Goal: Navigation & Orientation: Find specific page/section

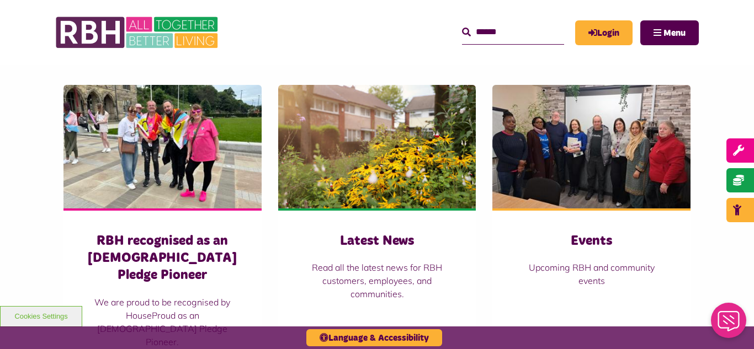
scroll to position [751, 0]
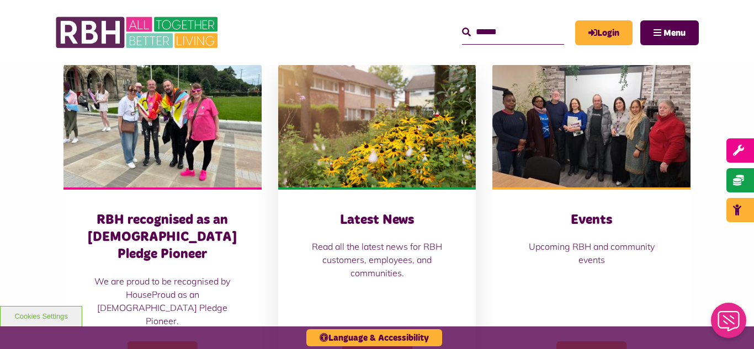
click at [330, 121] on img at bounding box center [377, 126] width 198 height 124
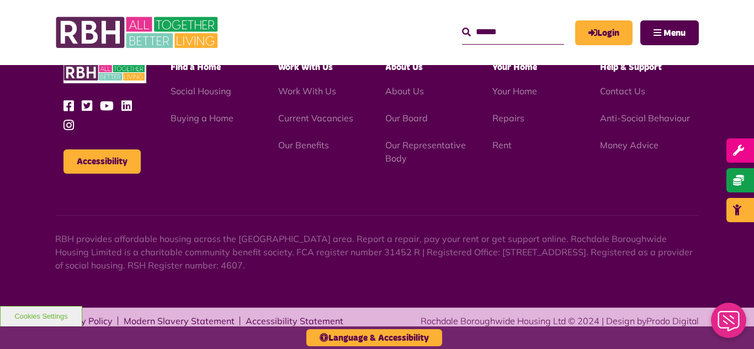
scroll to position [1202, 0]
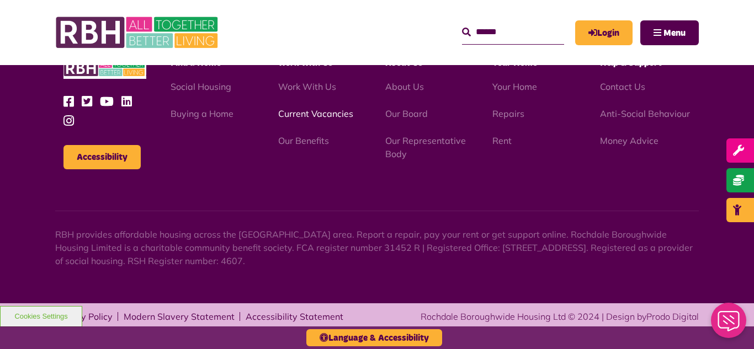
click at [308, 115] on link "Current Vacancies" at bounding box center [315, 113] width 75 height 11
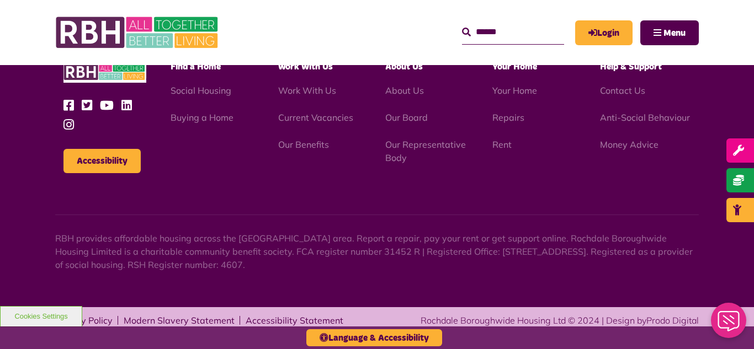
scroll to position [1297, 0]
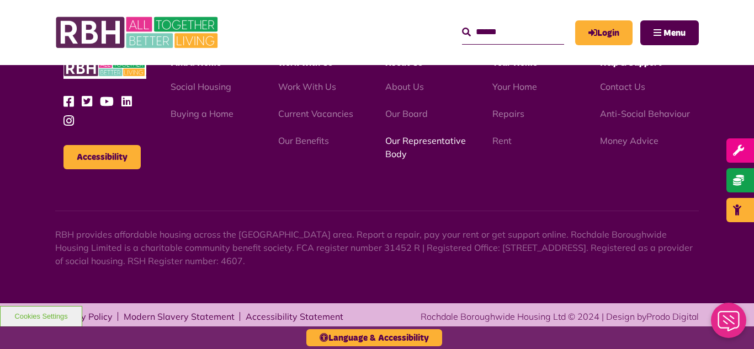
click at [426, 140] on link "Our Representative Body" at bounding box center [425, 147] width 81 height 24
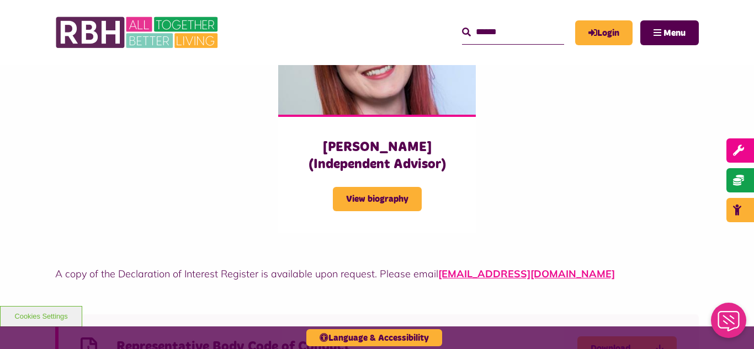
scroll to position [2870, 0]
